Goal: Information Seeking & Learning: Learn about a topic

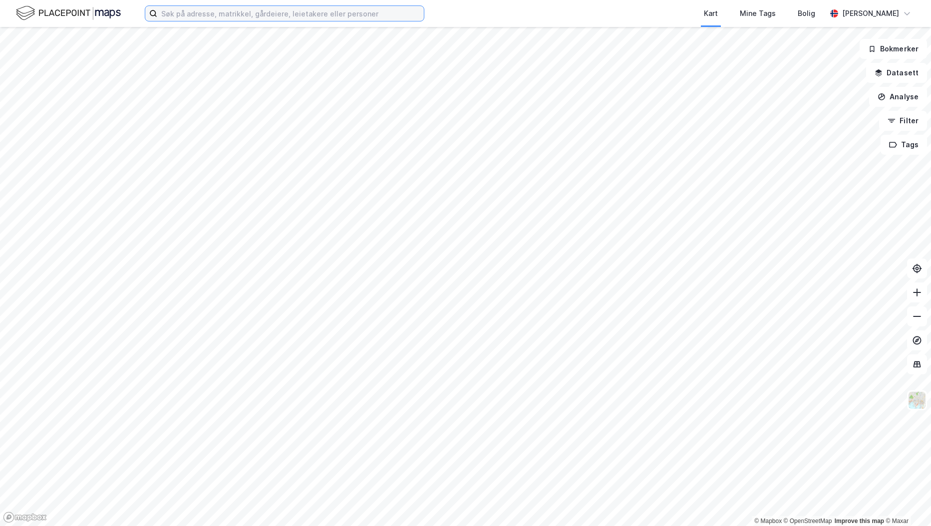
click at [256, 13] on input at bounding box center [290, 13] width 267 height 15
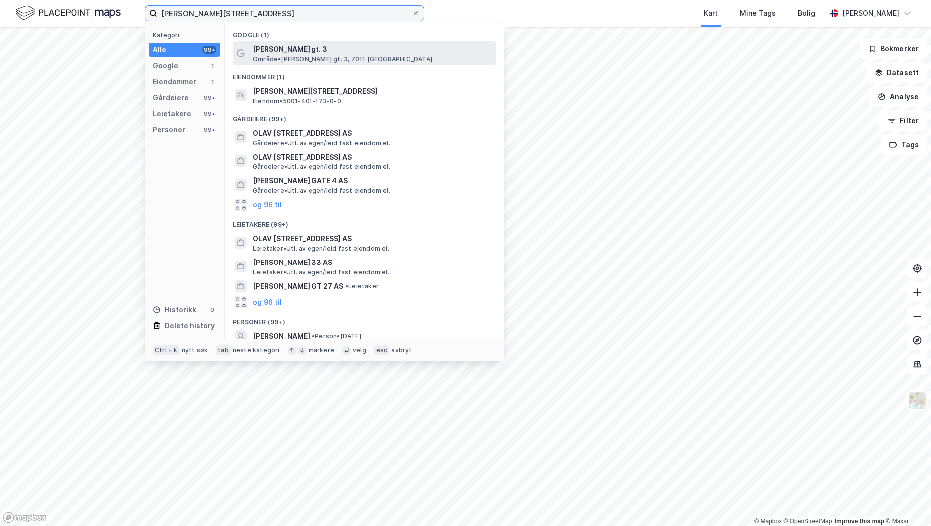
type input "[PERSON_NAME][STREET_ADDRESS]"
click at [324, 57] on span "Område • [PERSON_NAME] gt. 3, 7011 [GEOGRAPHIC_DATA]" at bounding box center [343, 59] width 180 height 8
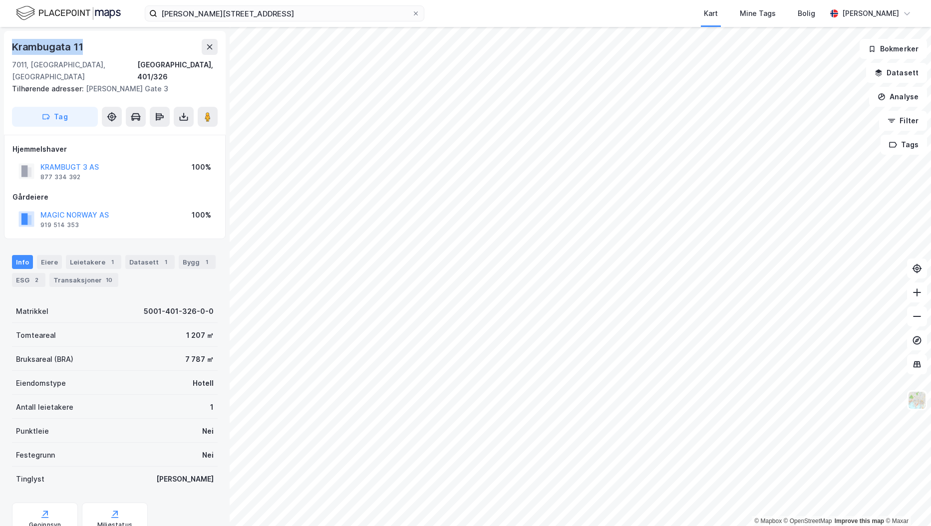
drag, startPoint x: 93, startPoint y: 45, endPoint x: 14, endPoint y: 48, distance: 79.0
click at [14, 48] on div "Krambugata 11" at bounding box center [115, 47] width 206 height 16
click at [910, 404] on img at bounding box center [917, 400] width 19 height 19
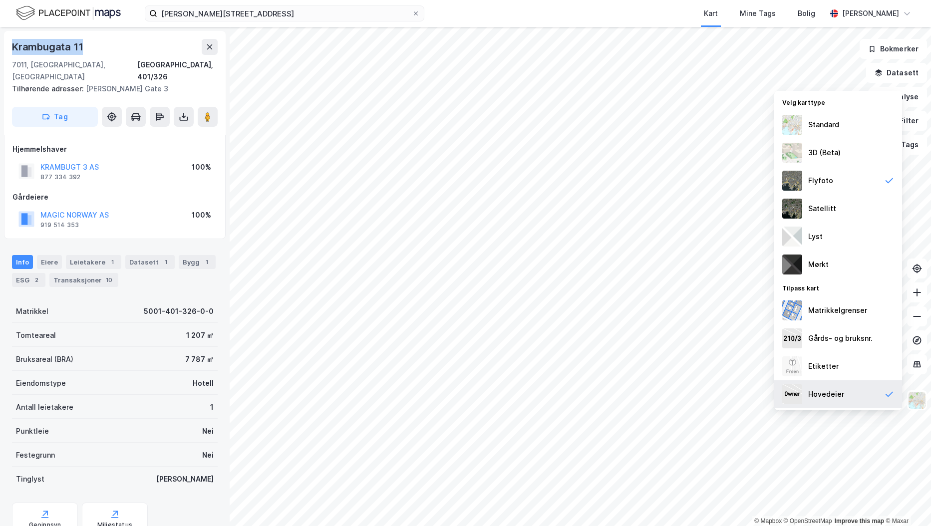
click at [817, 397] on div "Hovedeier" at bounding box center [827, 395] width 36 height 12
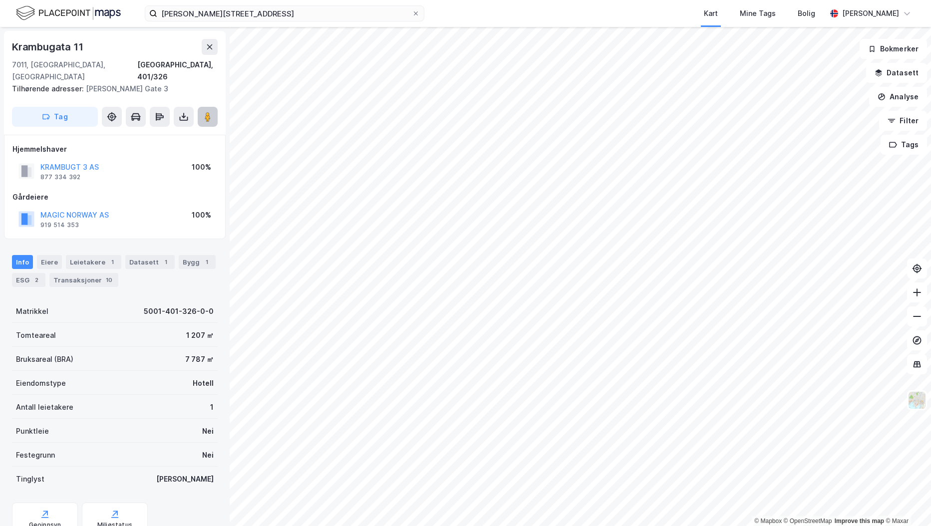
click at [208, 112] on image at bounding box center [208, 117] width 6 height 10
